Goal: Navigation & Orientation: Find specific page/section

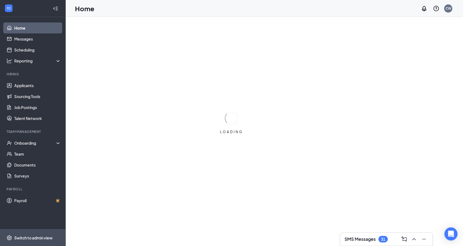
click at [22, 238] on div "Switch to admin view" at bounding box center [33, 237] width 38 height 5
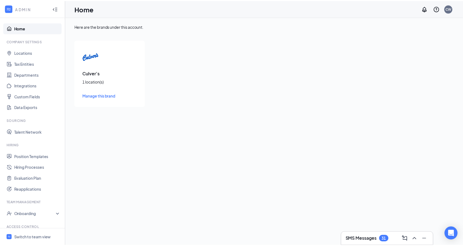
scroll to position [28, 0]
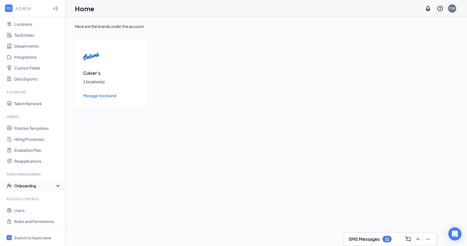
click at [22, 187] on div "Onboarding" at bounding box center [35, 185] width 42 height 5
click at [23, 234] on span "Switch to team view" at bounding box center [37, 237] width 47 height 17
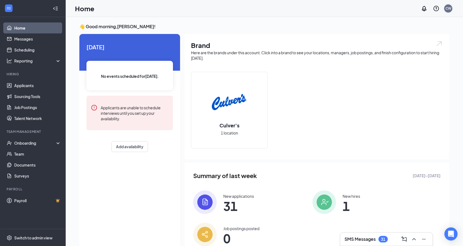
click at [444, 9] on div "CW" at bounding box center [448, 8] width 11 height 11
click at [413, 68] on link "Switch account" at bounding box center [404, 70] width 27 height 5
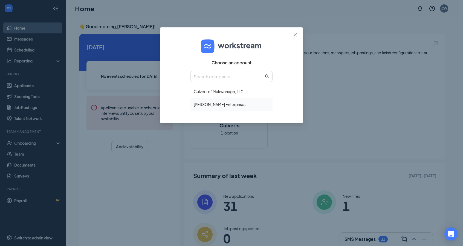
click at [251, 102] on div "Culver's - Landon Enterprises" at bounding box center [231, 104] width 82 height 13
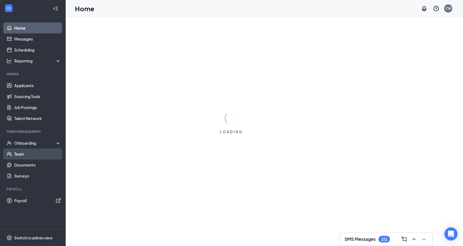
click at [24, 154] on link "Team" at bounding box center [37, 153] width 47 height 11
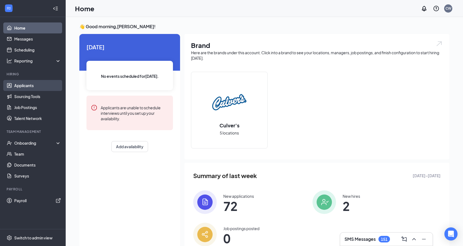
click at [26, 87] on link "Applicants" at bounding box center [37, 85] width 47 height 11
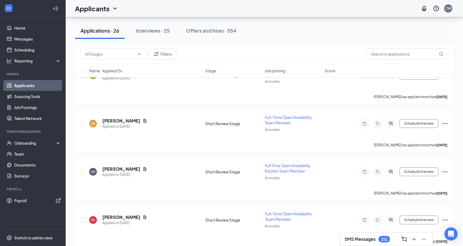
scroll to position [1117, 0]
